Goal: Task Accomplishment & Management: Use online tool/utility

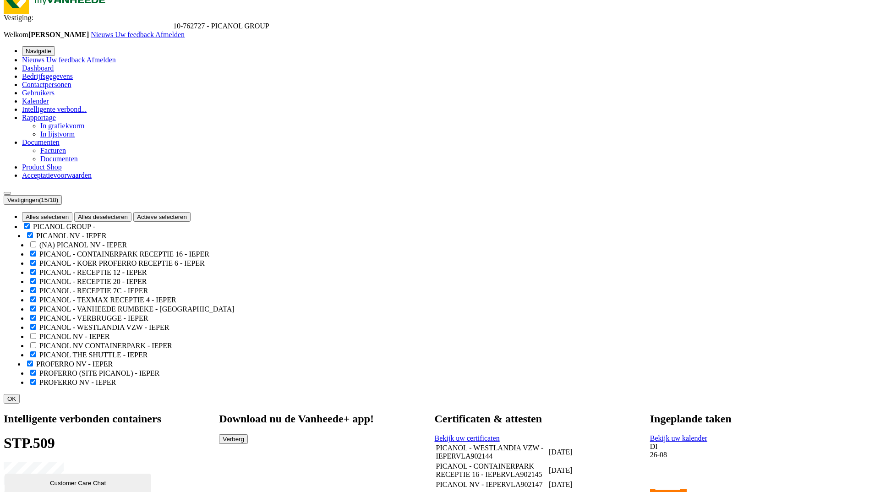
drag, startPoint x: 0, startPoint y: 0, endPoint x: 49, endPoint y: 56, distance: 74.4
click at [49, 64] on span "Dashboard" at bounding box center [38, 68] width 32 height 8
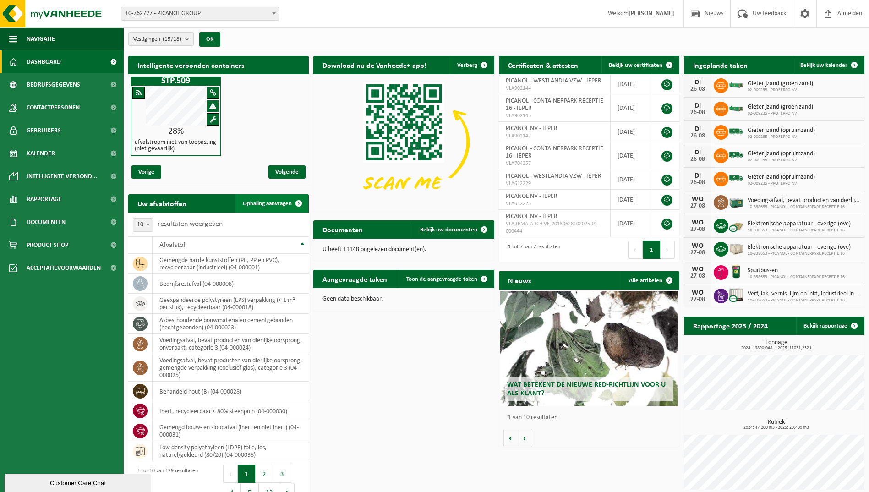
click at [278, 199] on link "Ophaling aanvragen" at bounding box center [272, 203] width 72 height 18
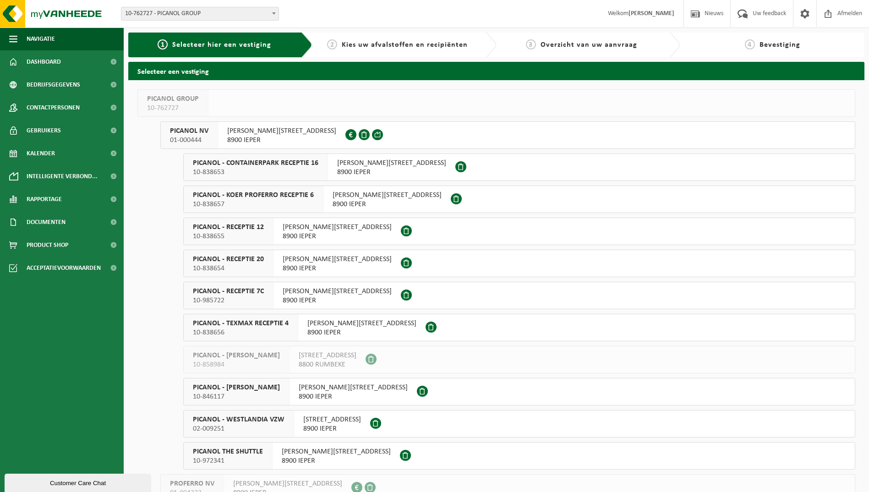
click at [267, 172] on span "10-838653" at bounding box center [256, 172] width 126 height 9
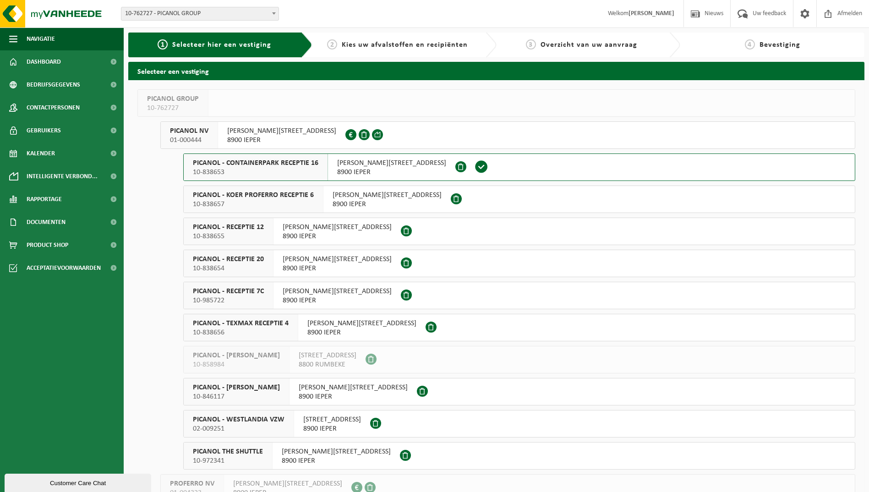
click at [267, 172] on span "10-838653" at bounding box center [256, 172] width 126 height 9
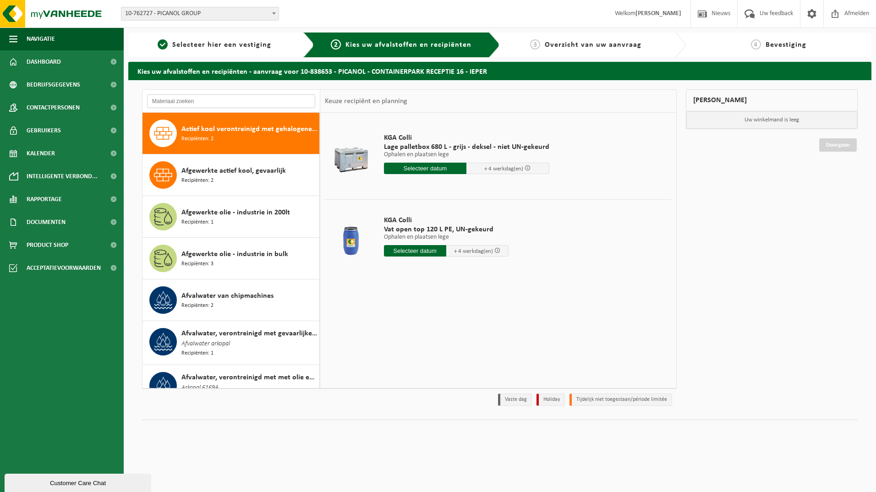
click at [232, 100] on input "text" at bounding box center [231, 101] width 168 height 14
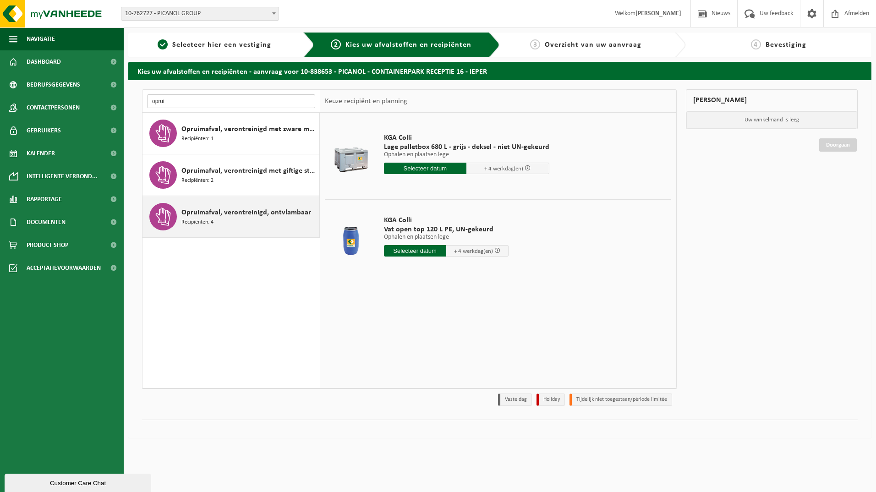
type input "oprui"
click at [242, 219] on div "Opruimafval, verontreinigd, ontvlambaar Recipiënten: 4" at bounding box center [249, 216] width 136 height 27
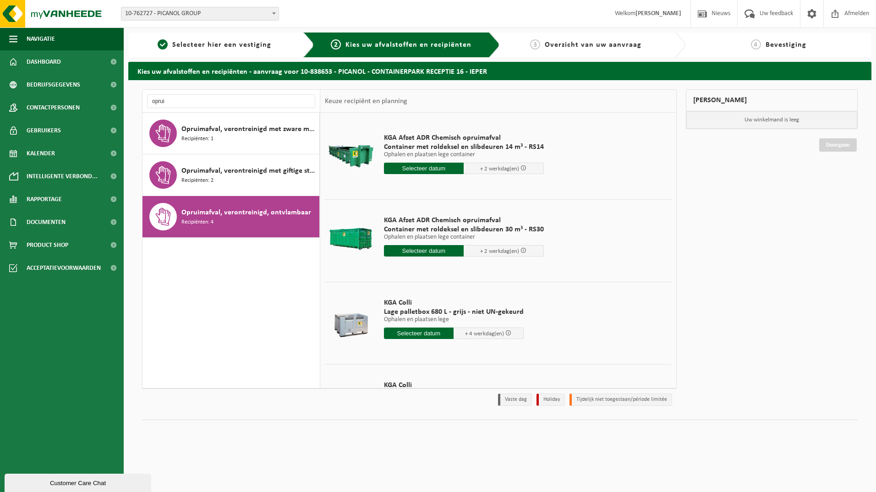
click at [441, 250] on input "text" at bounding box center [424, 250] width 80 height 11
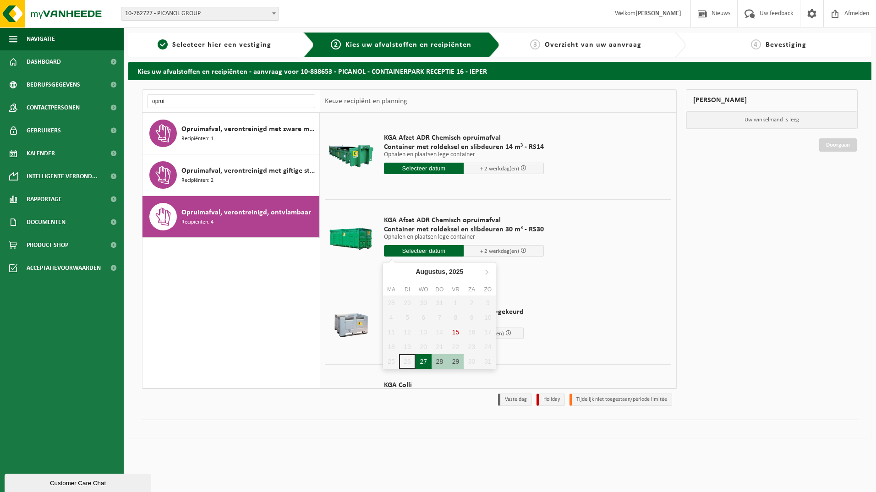
click at [425, 361] on div "27" at bounding box center [424, 361] width 16 height 15
type input "Van 2025-08-27"
type input "2025-08-27"
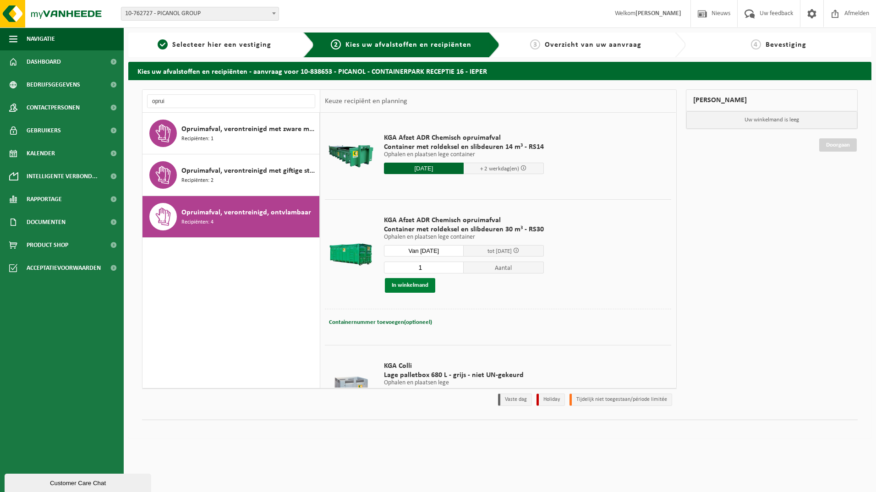
click at [418, 288] on button "In winkelmand" at bounding box center [410, 285] width 50 height 15
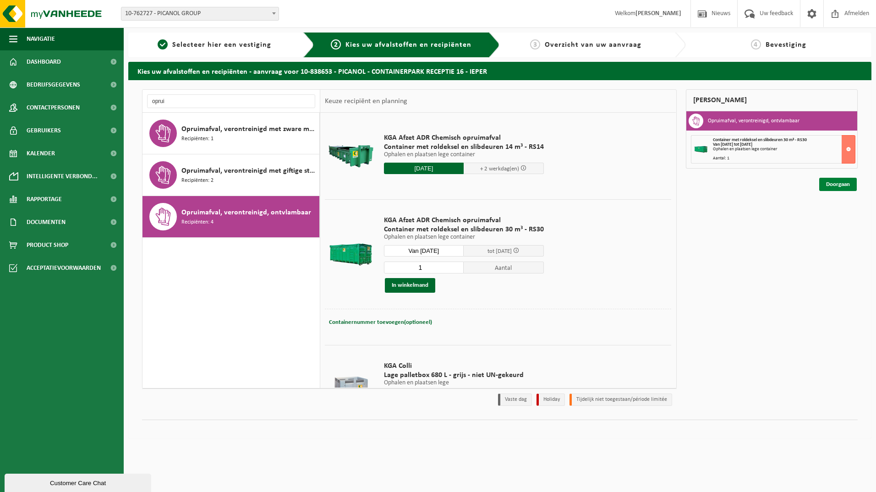
click at [840, 182] on link "Doorgaan" at bounding box center [838, 184] width 38 height 13
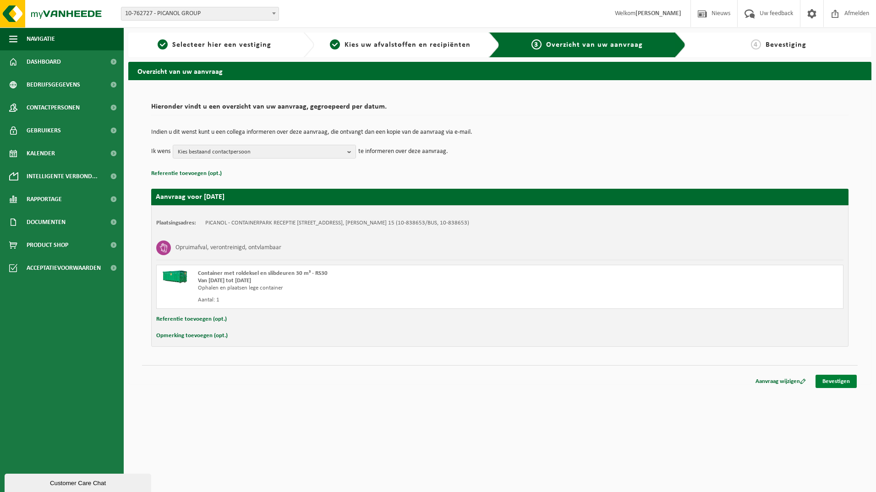
click at [834, 378] on link "Bevestigen" at bounding box center [836, 381] width 41 height 13
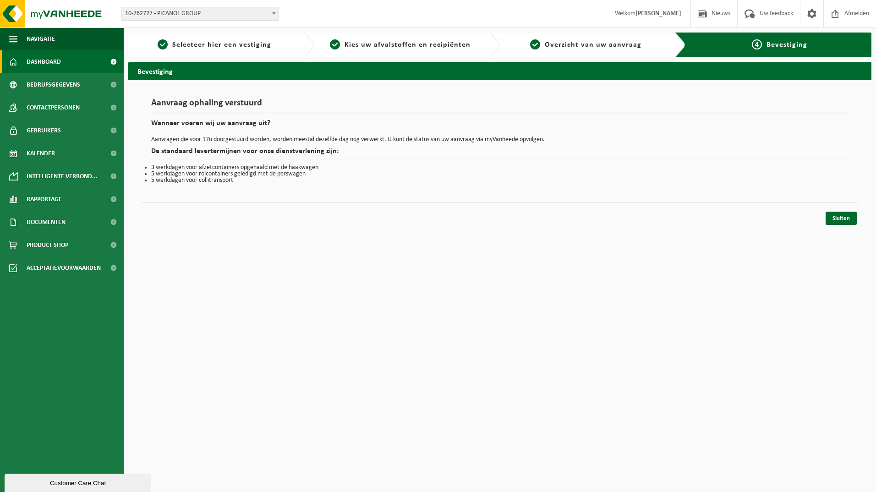
click at [49, 60] on span "Dashboard" at bounding box center [44, 61] width 34 height 23
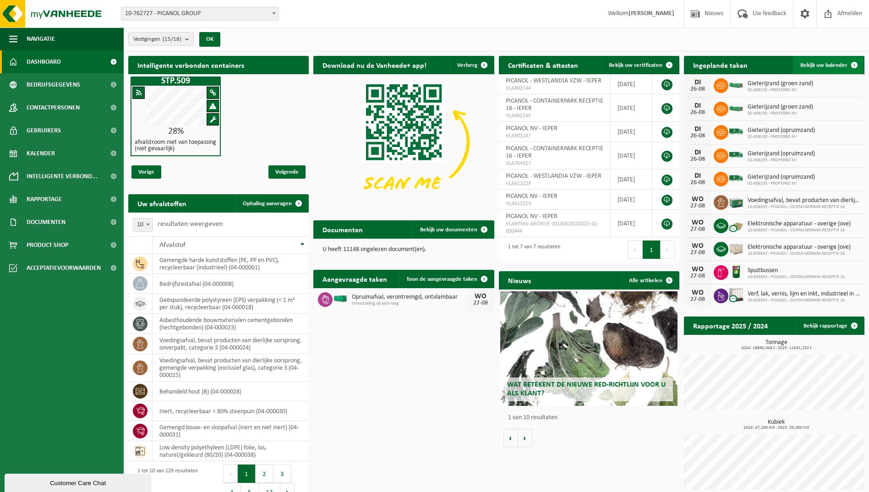
click at [811, 65] on span "Bekijk uw kalender" at bounding box center [824, 65] width 47 height 6
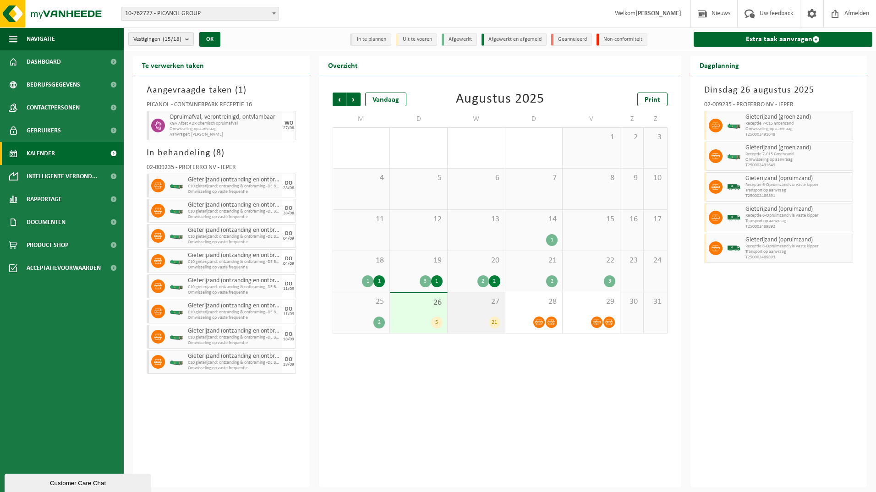
click at [473, 306] on span "27" at bounding box center [476, 302] width 48 height 10
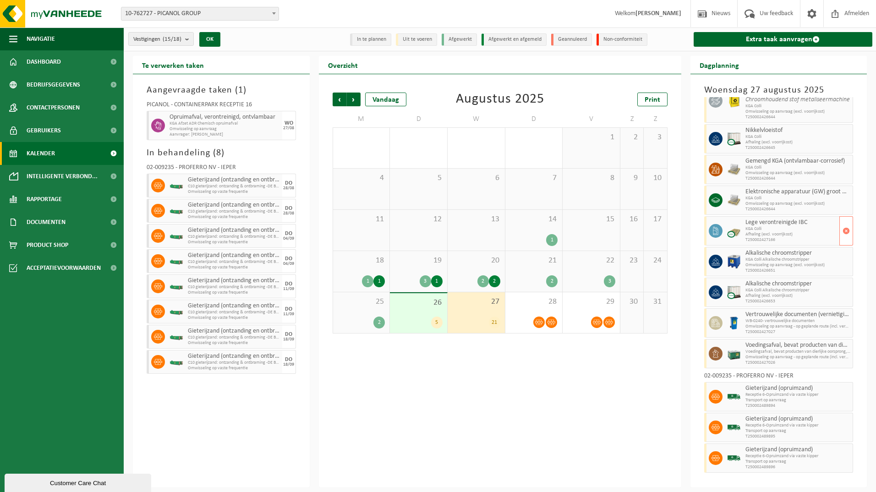
scroll to position [321, 0]
